Goal: Navigation & Orientation: Find specific page/section

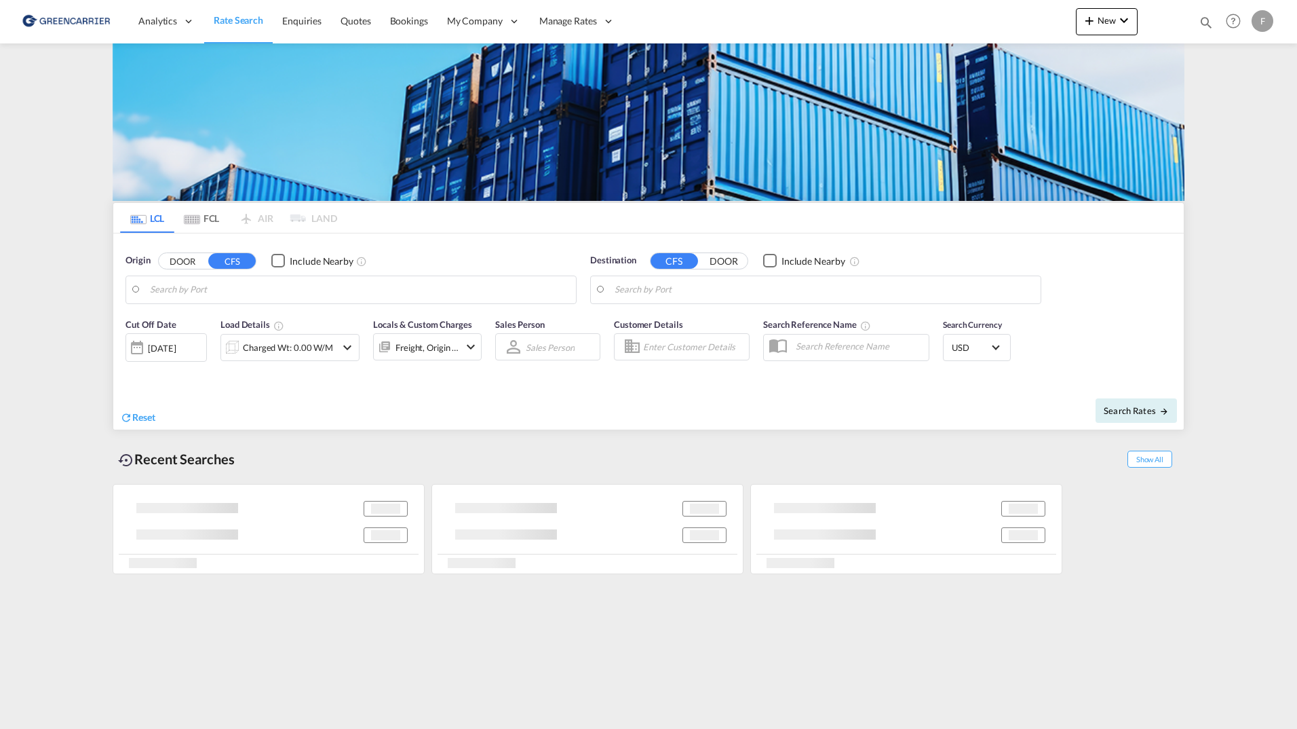
type input "DK-2700, Broenshoej, [GEOGRAPHIC_DATA], [GEOGRAPHIC_DATA]"
type input "[GEOGRAPHIC_DATA], SGSIN"
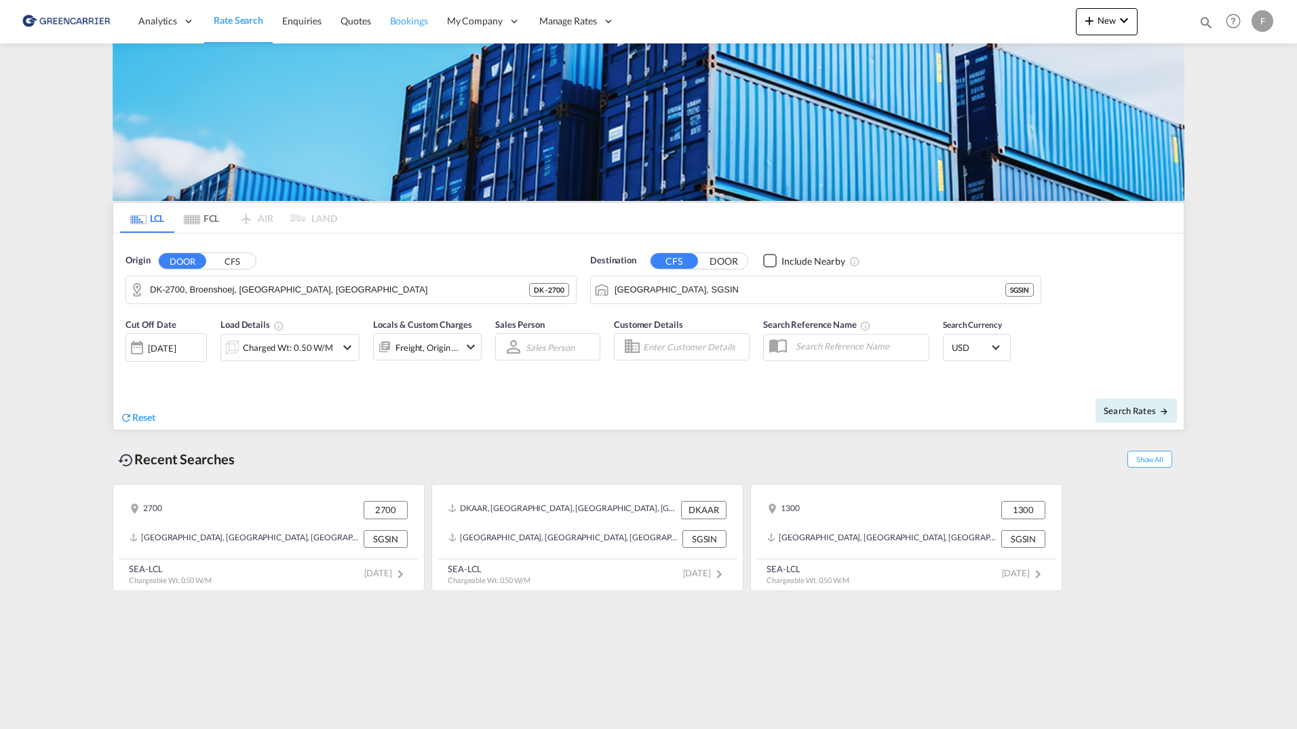
click at [402, 18] on span "Bookings" at bounding box center [409, 21] width 38 height 12
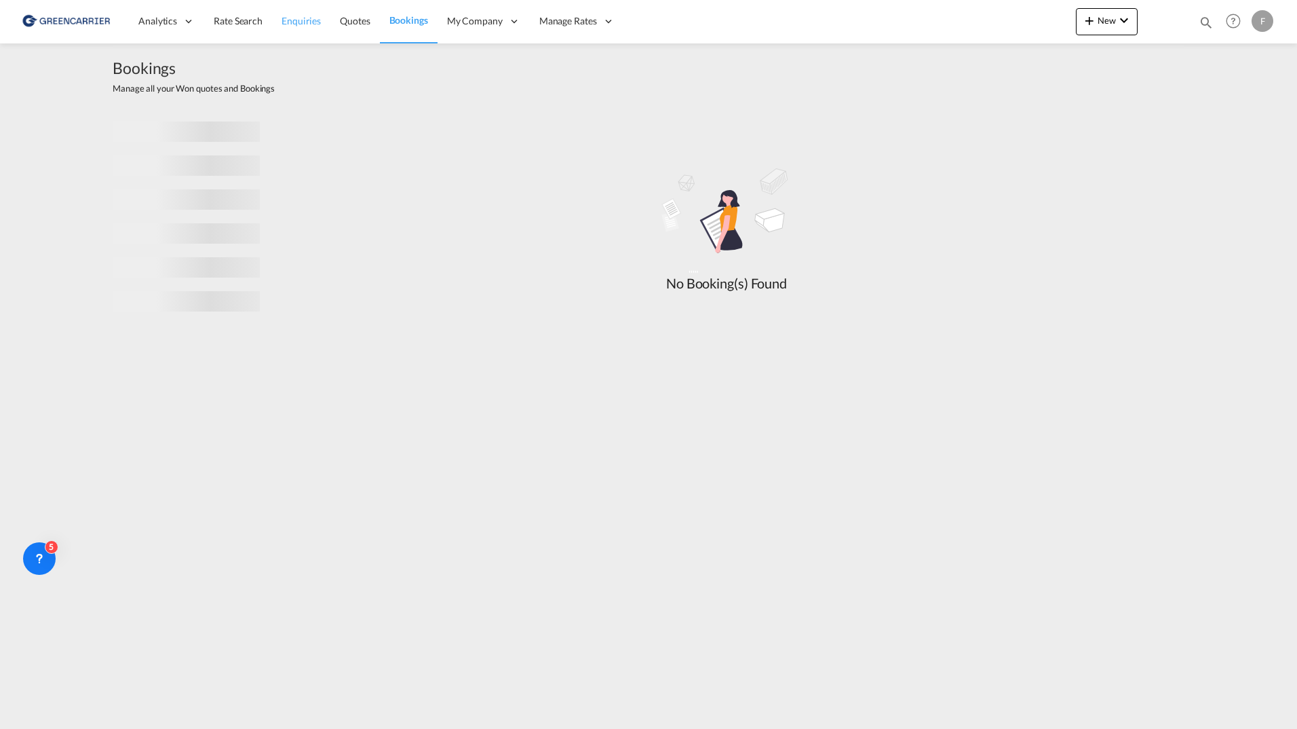
click at [288, 23] on span "Enquiries" at bounding box center [301, 21] width 39 height 12
